Goal: Navigation & Orientation: Find specific page/section

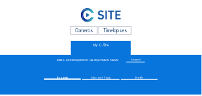
click at [52, 11] on link at bounding box center [101, 15] width 152 height 17
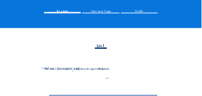
scroll to position [67, 0]
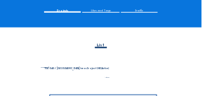
click at [86, 69] on div "Camera 2" at bounding box center [104, 71] width 124 height 10
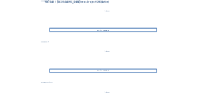
scroll to position [134, 0]
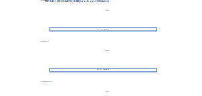
click at [101, 29] on div "Go to images" at bounding box center [104, 29] width 108 height 4
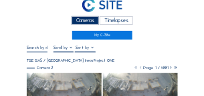
scroll to position [27, 0]
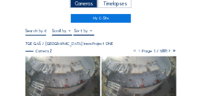
click at [66, 70] on img at bounding box center [62, 77] width 75 height 42
